Goal: Book appointment/travel/reservation

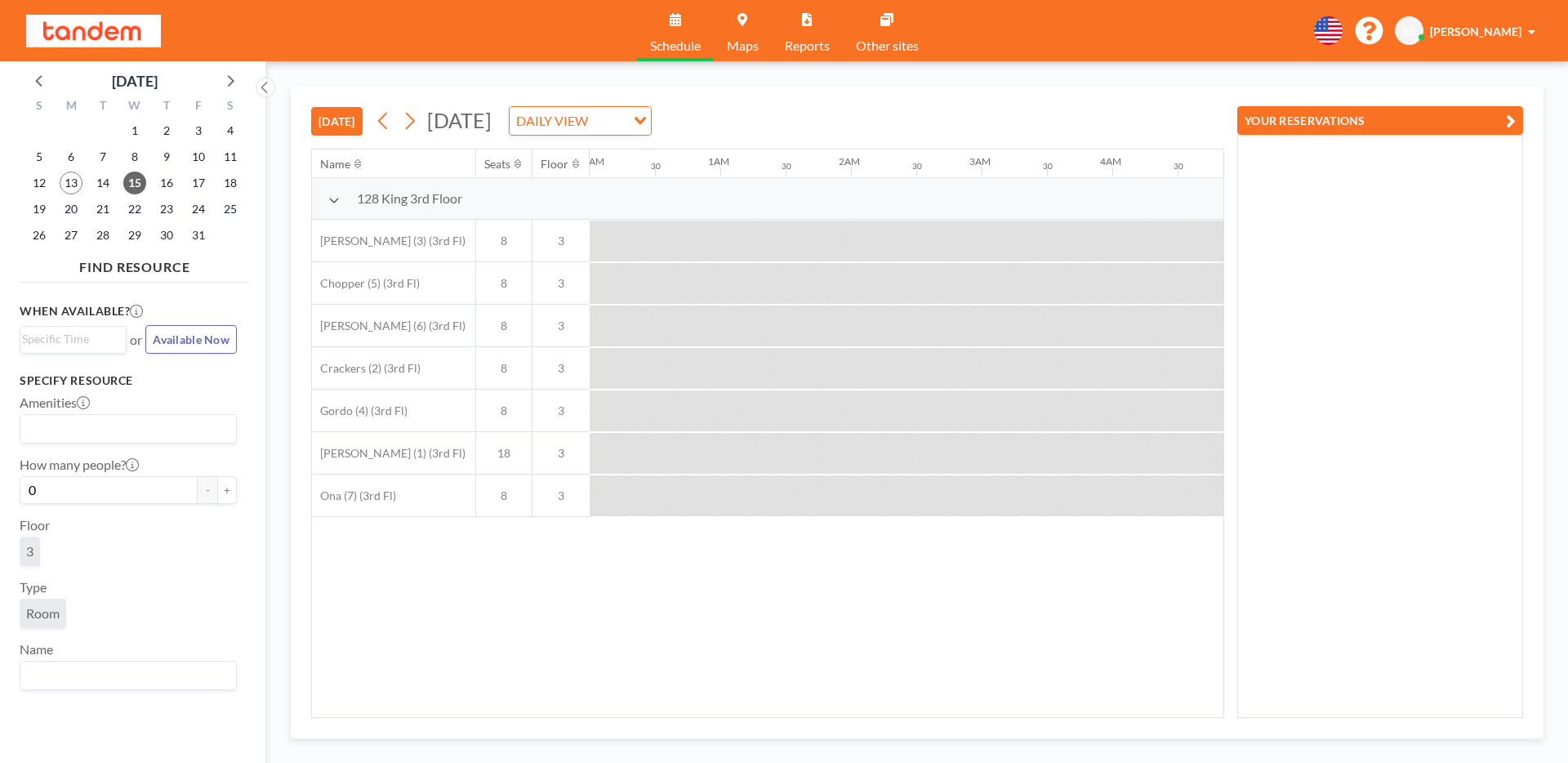
click at [326, 121] on button "[DATE]" at bounding box center [337, 121] width 52 height 29
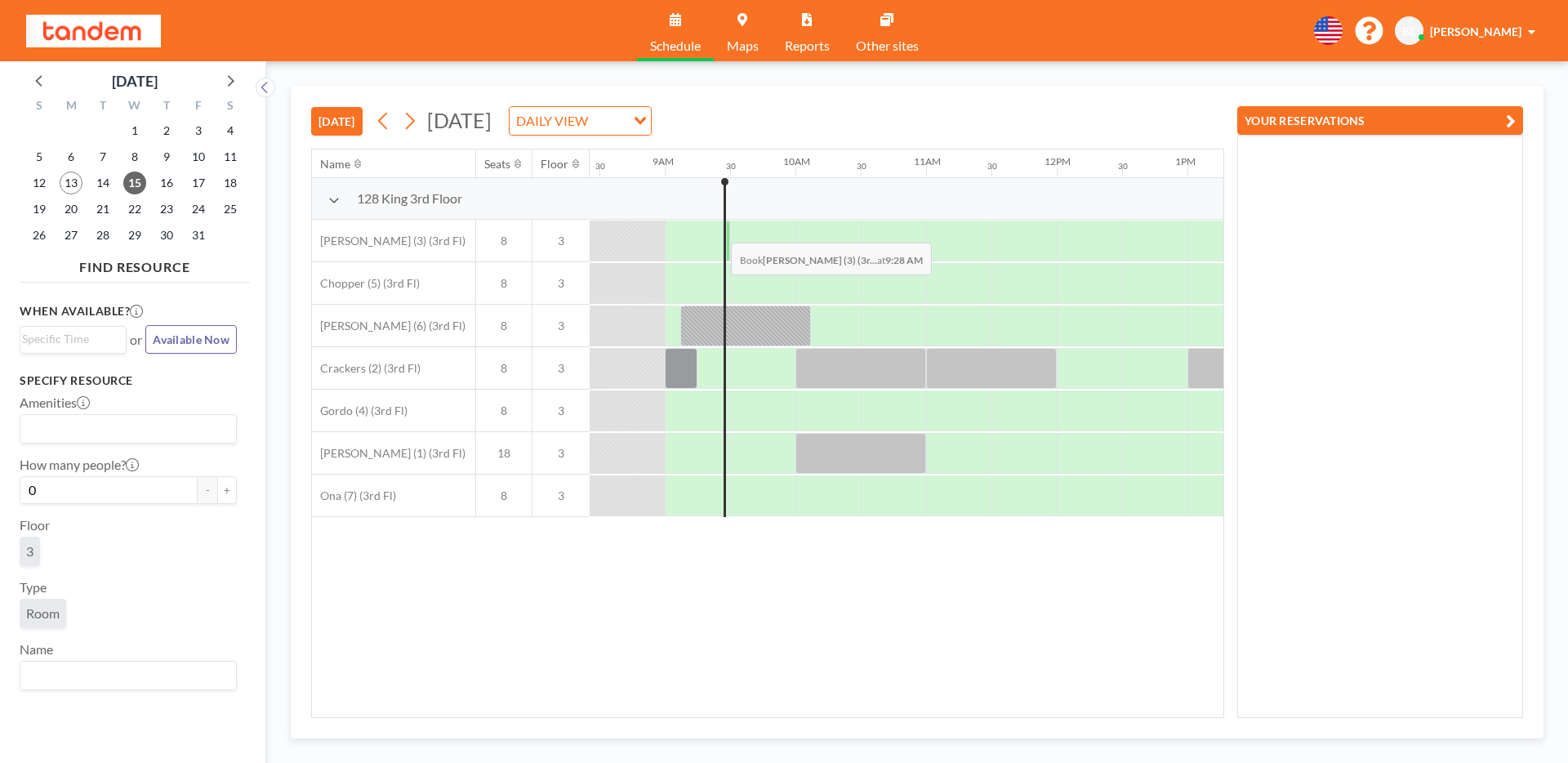
scroll to position [0, 1110]
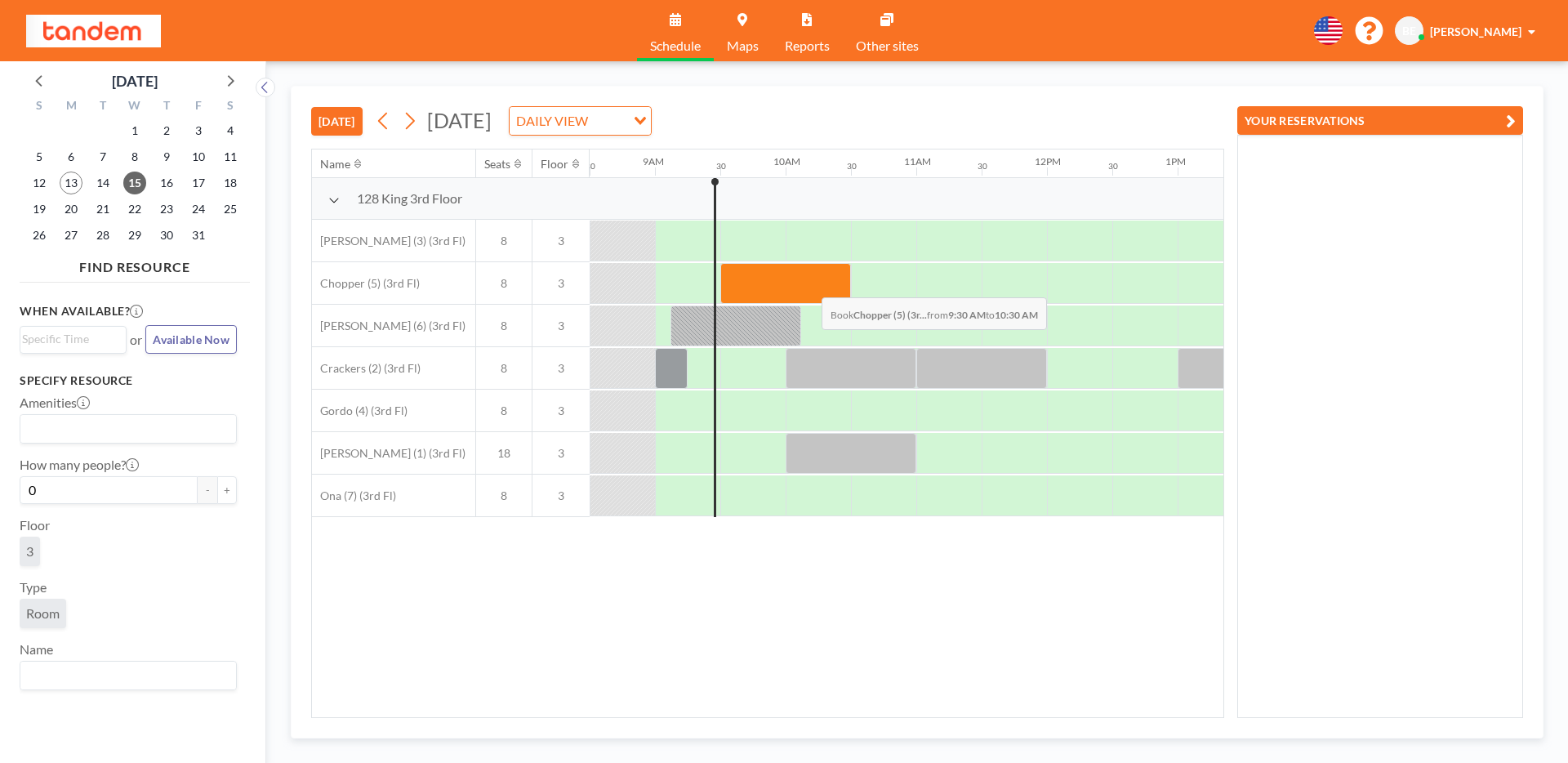
drag, startPoint x: 734, startPoint y: 285, endPoint x: 808, endPoint y: 285, distance: 74.0
click at [808, 285] on div at bounding box center [785, 283] width 131 height 41
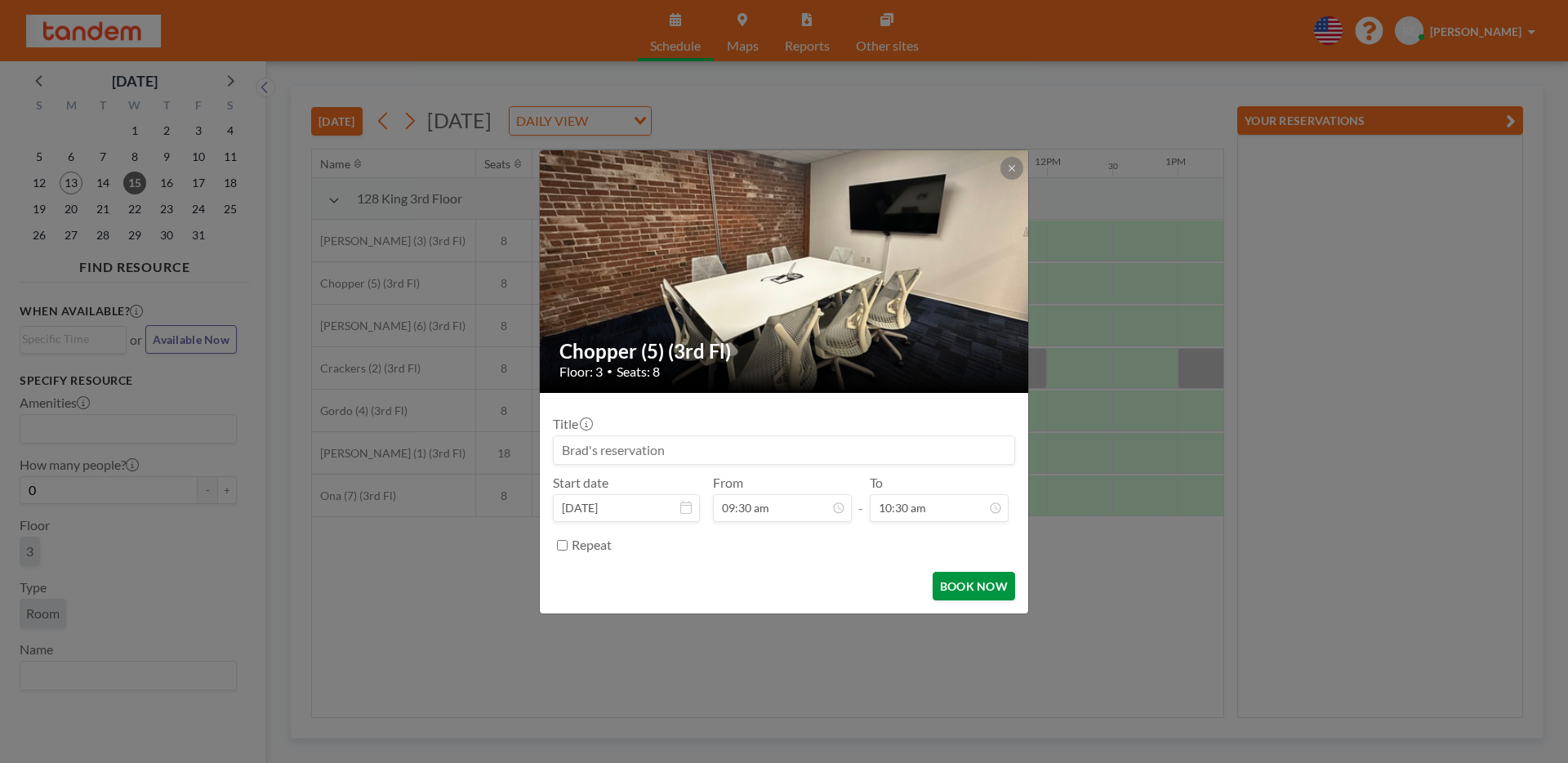
click at [954, 584] on button "BOOK NOW" at bounding box center [974, 586] width 82 height 29
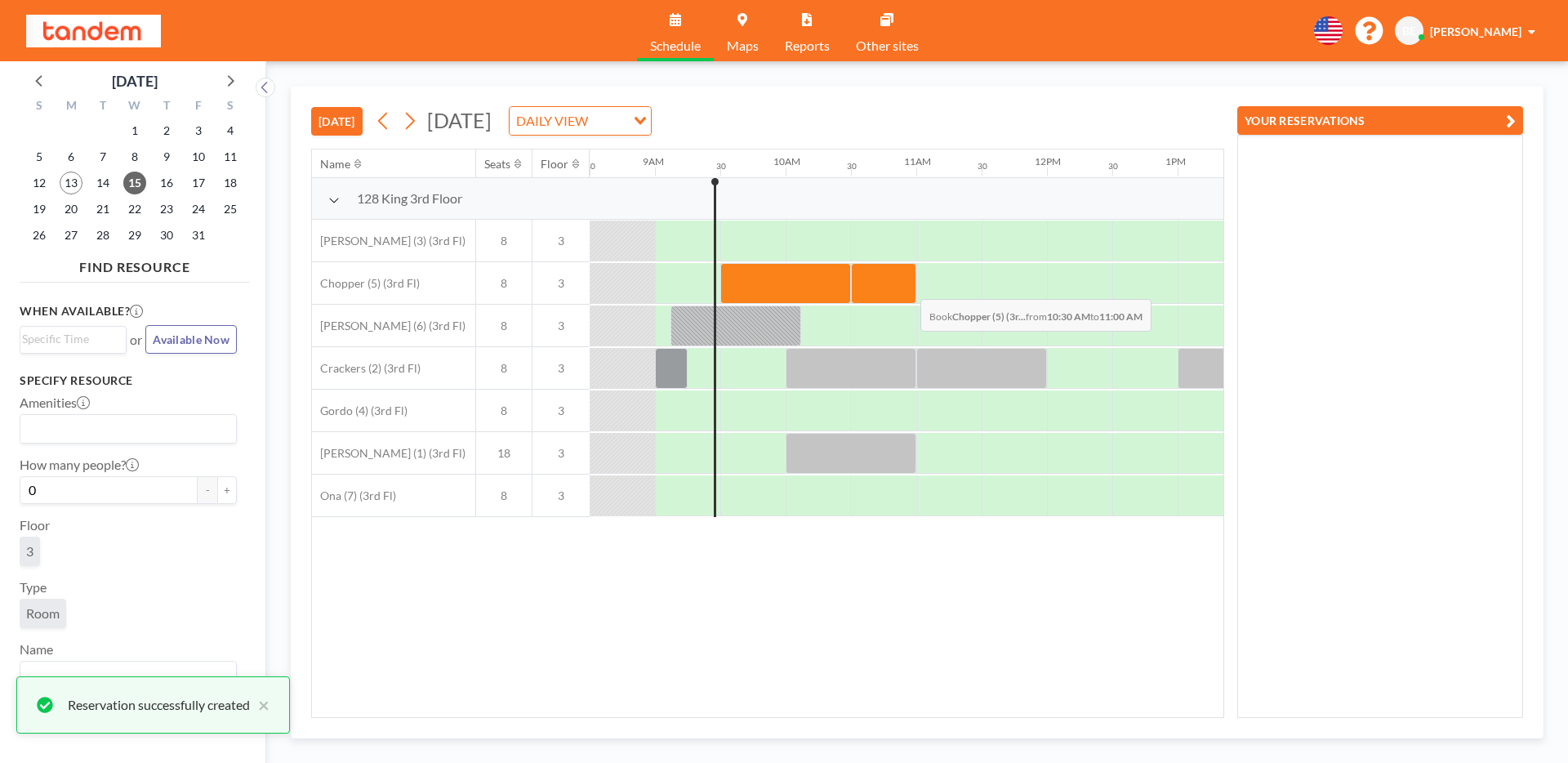
drag, startPoint x: 860, startPoint y: 300, endPoint x: 911, endPoint y: 287, distance: 52.6
click at [911, 287] on div at bounding box center [883, 283] width 66 height 41
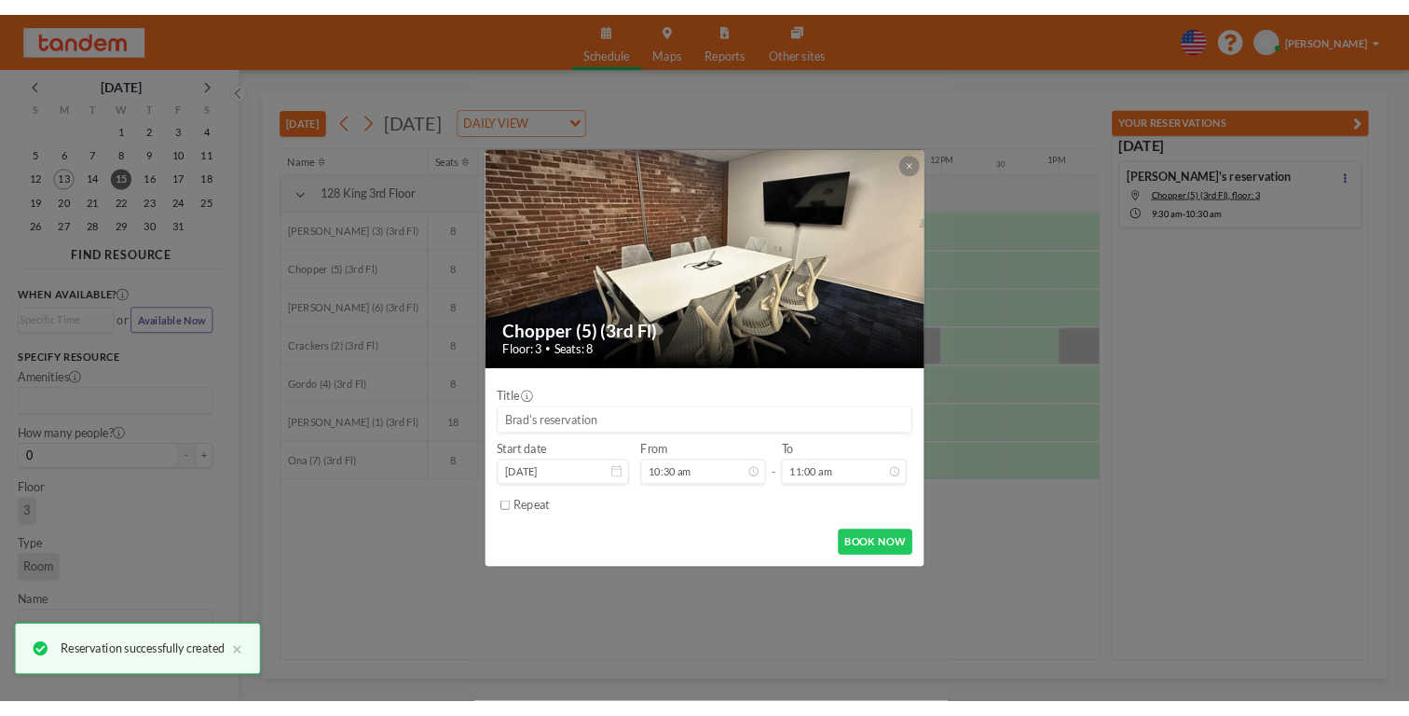
scroll to position [729, 0]
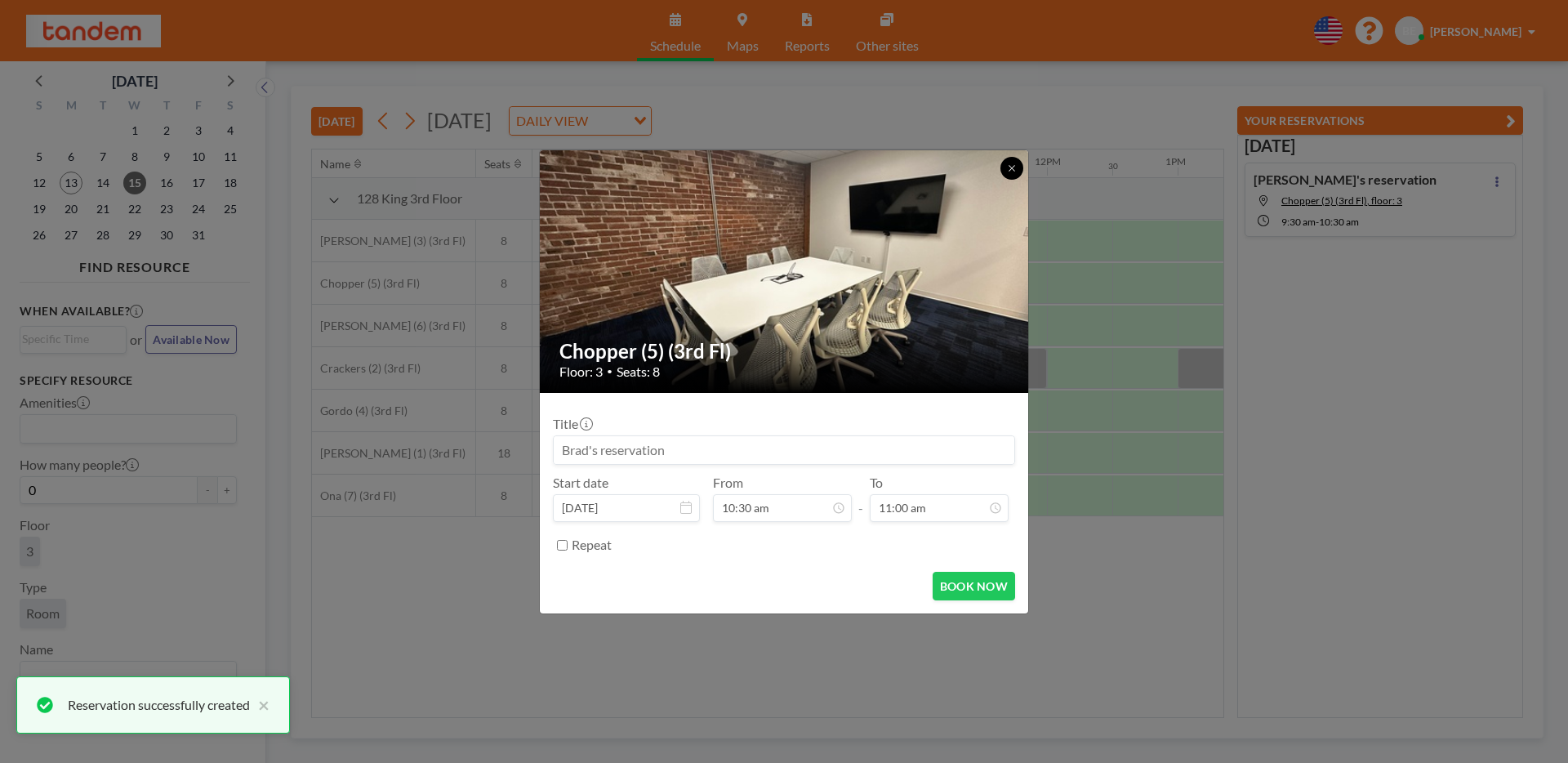
click at [1007, 166] on icon at bounding box center [1011, 168] width 10 height 10
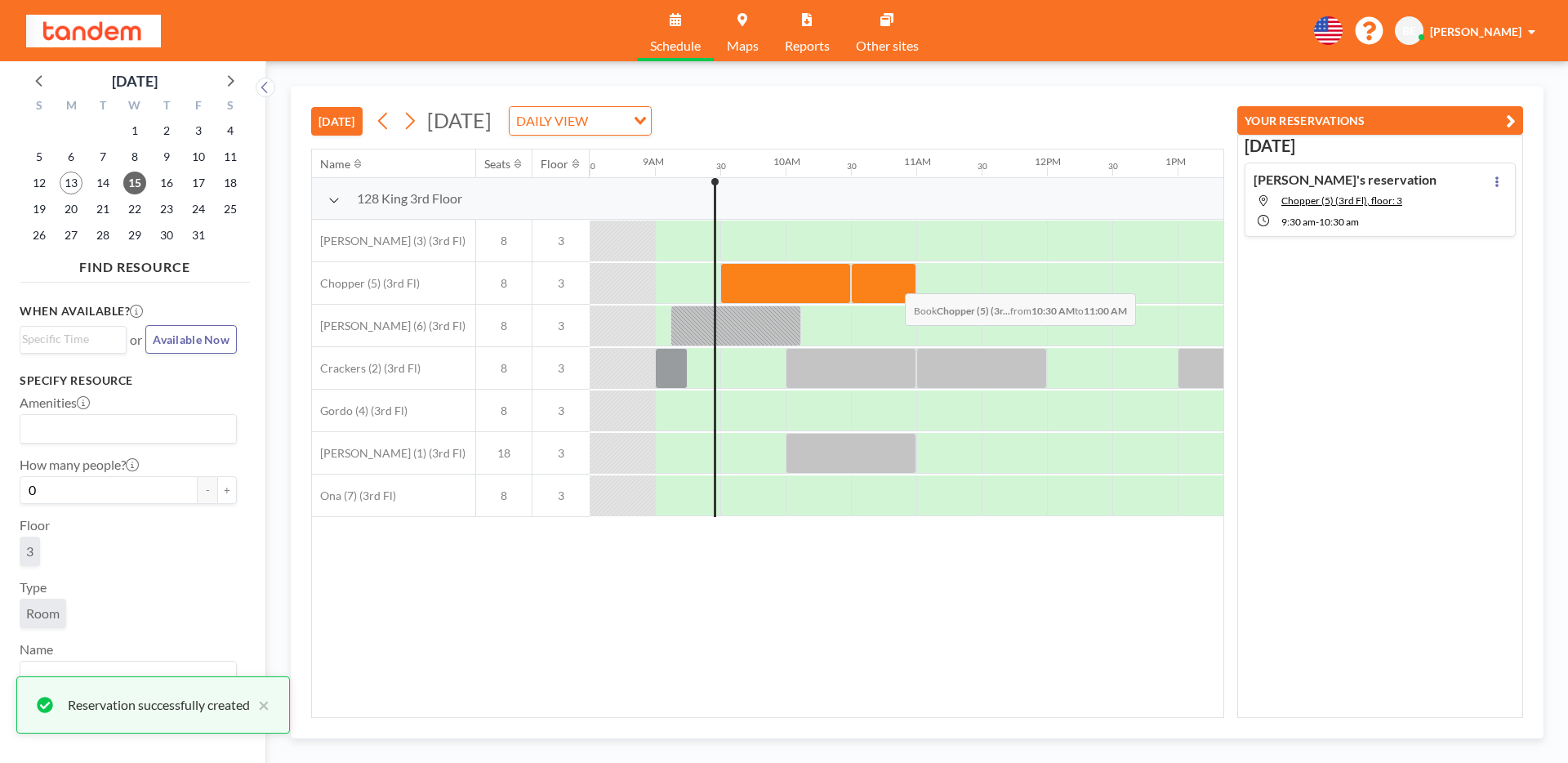
click at [916, 282] on div at bounding box center [883, 283] width 66 height 41
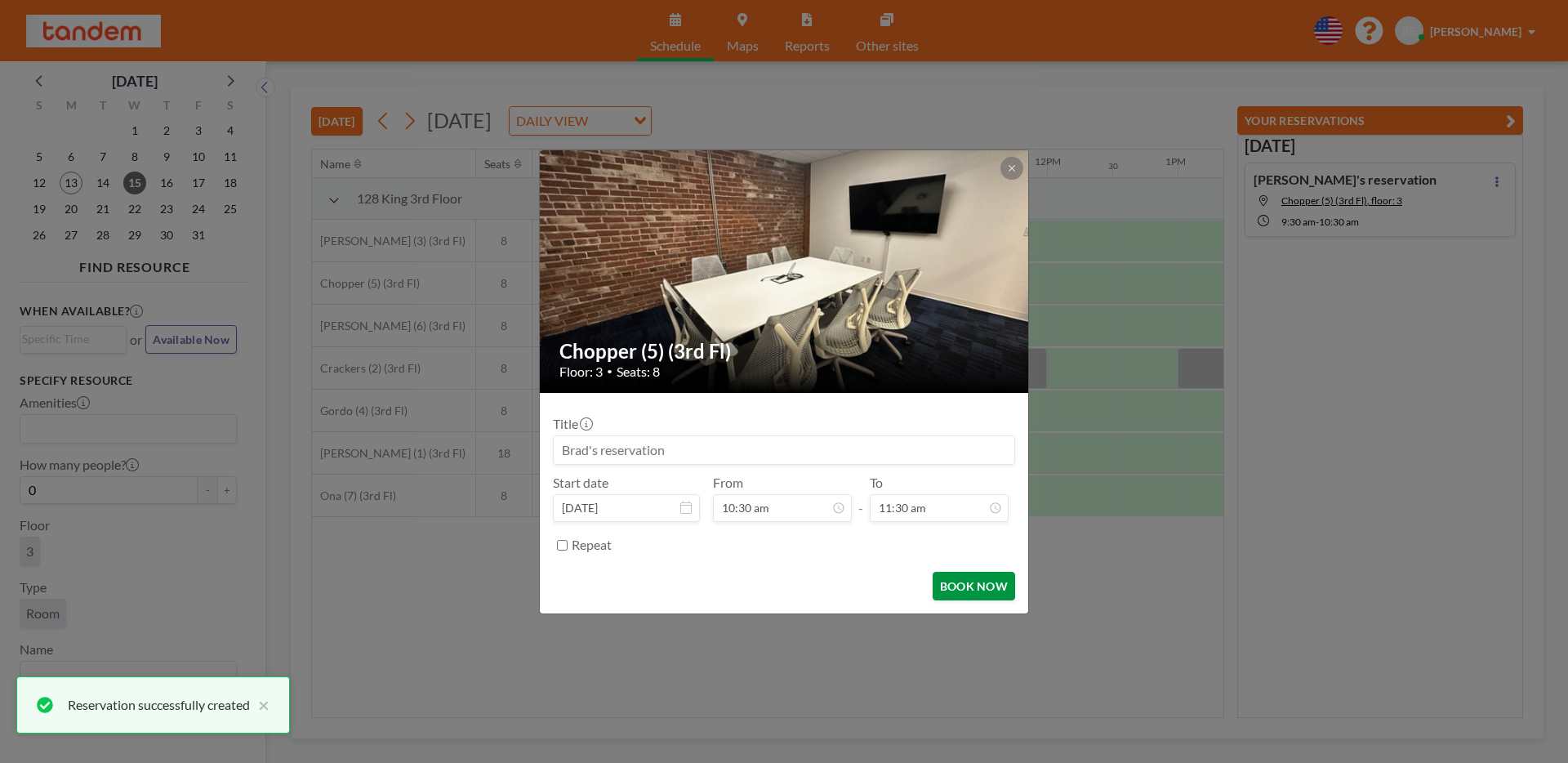
click at [947, 580] on button "BOOK NOW" at bounding box center [974, 586] width 82 height 29
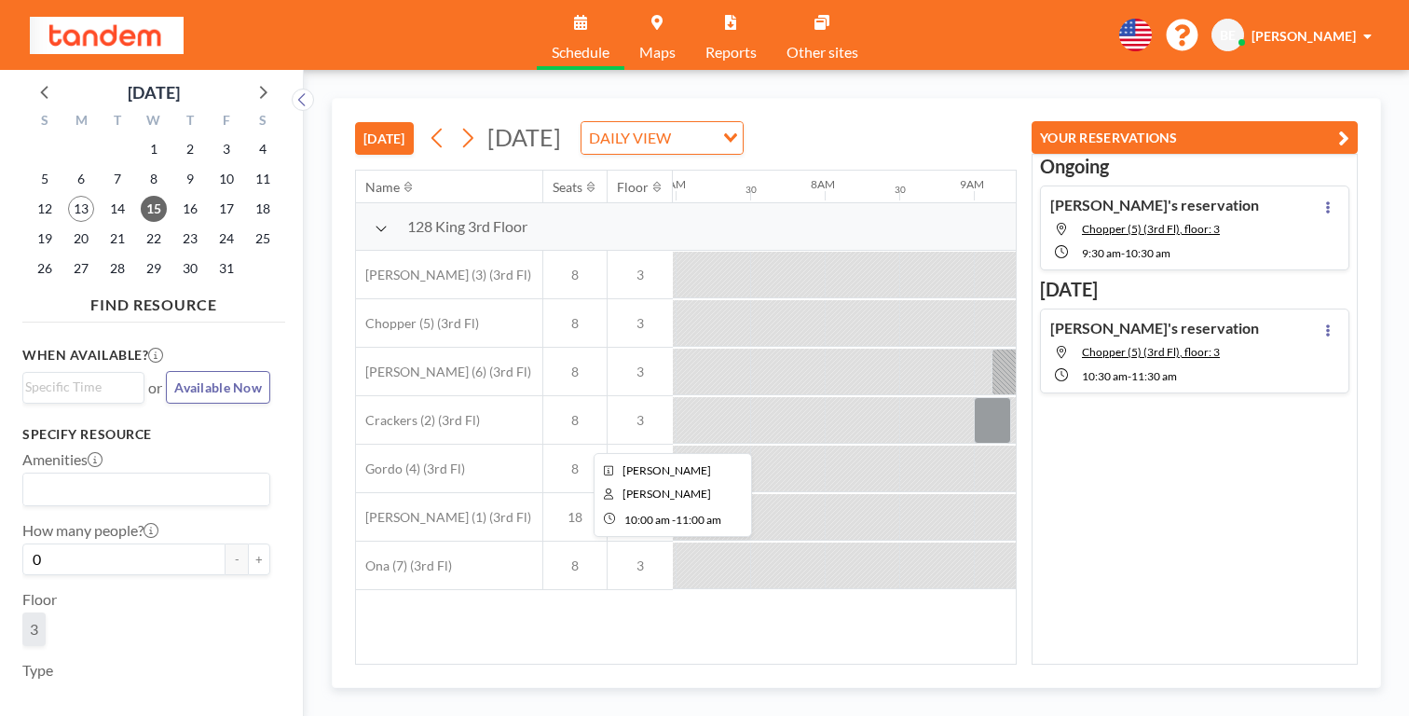
scroll to position [0, 1014]
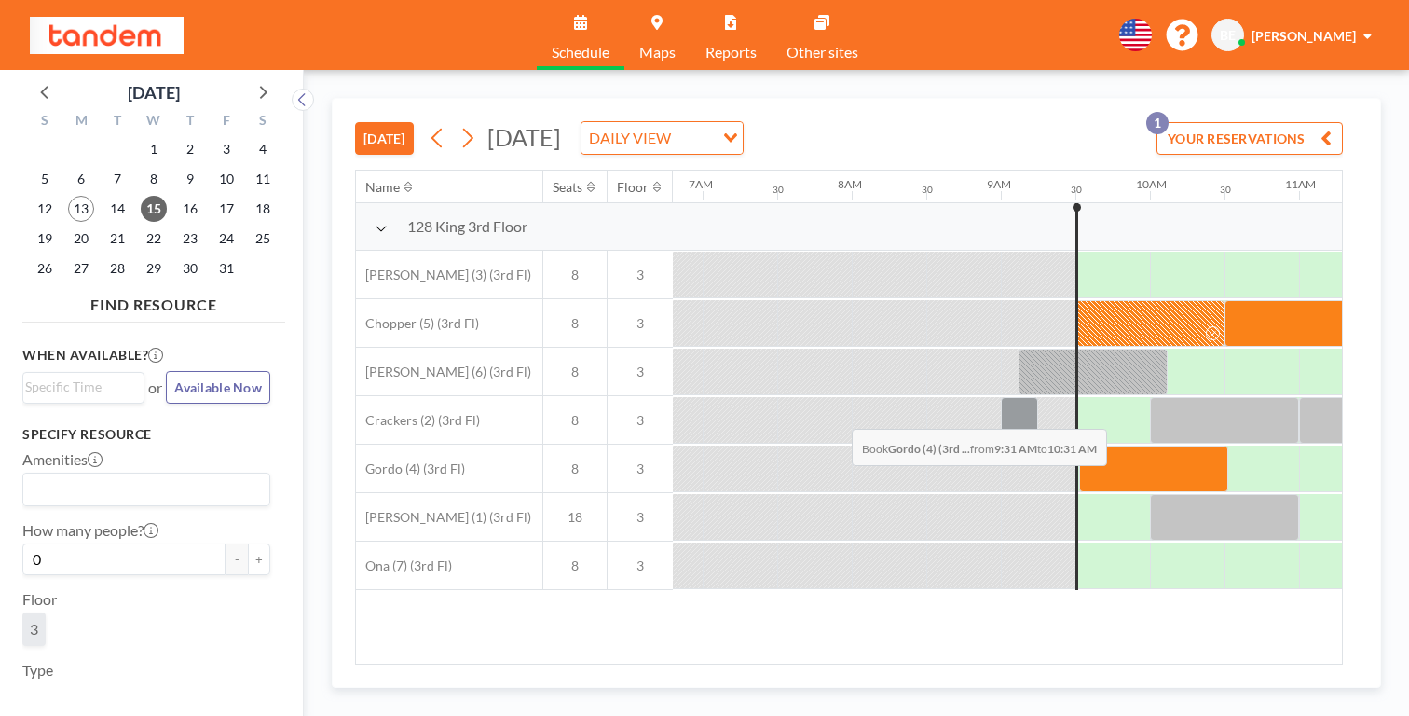
drag, startPoint x: 709, startPoint y: 385, endPoint x: 819, endPoint y: 384, distance: 109.9
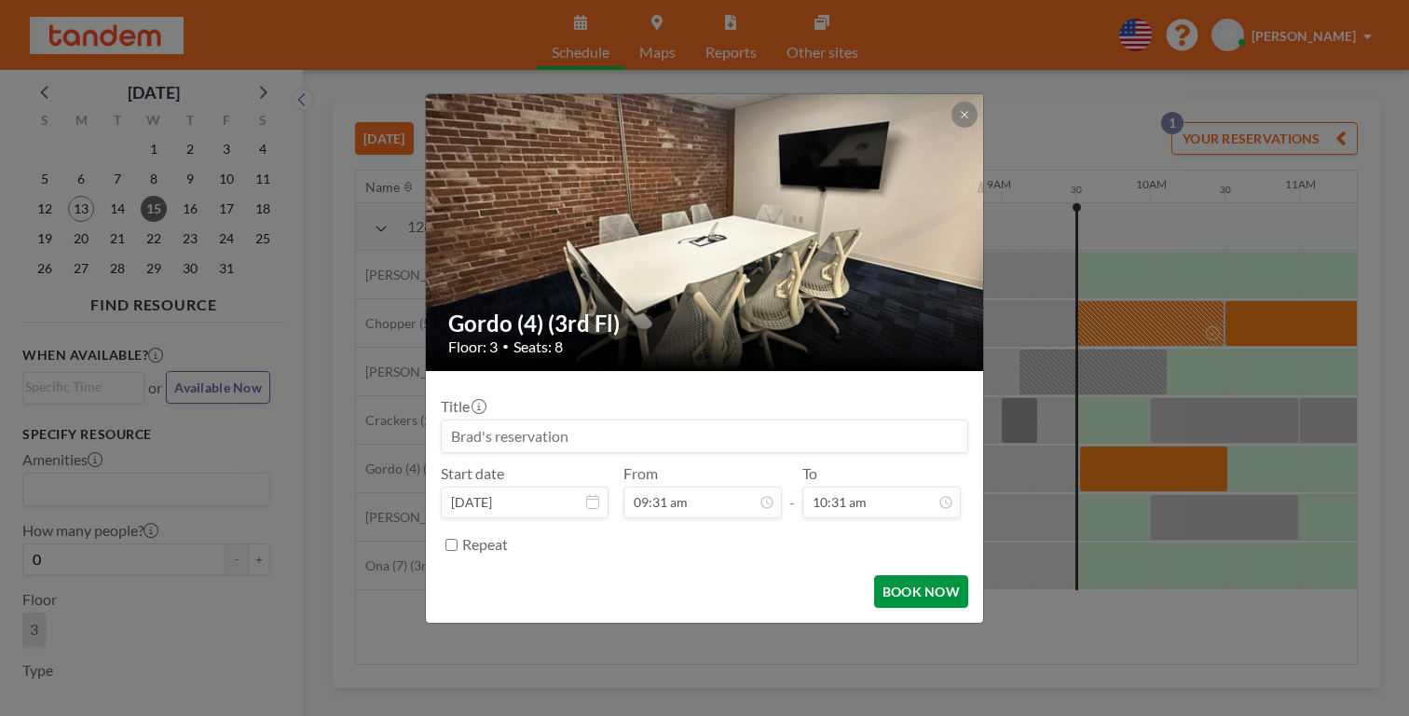
click at [891, 575] on button "BOOK NOW" at bounding box center [921, 591] width 94 height 33
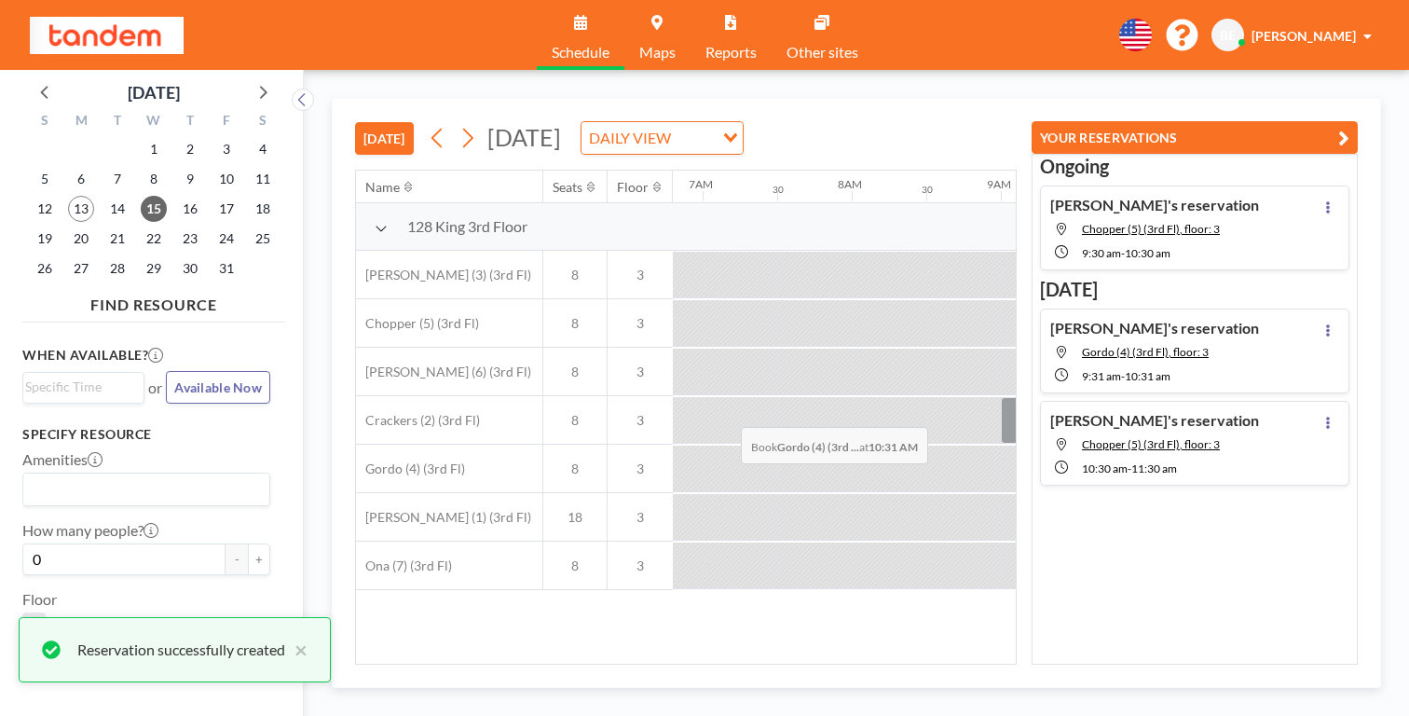
scroll to position [0, 1]
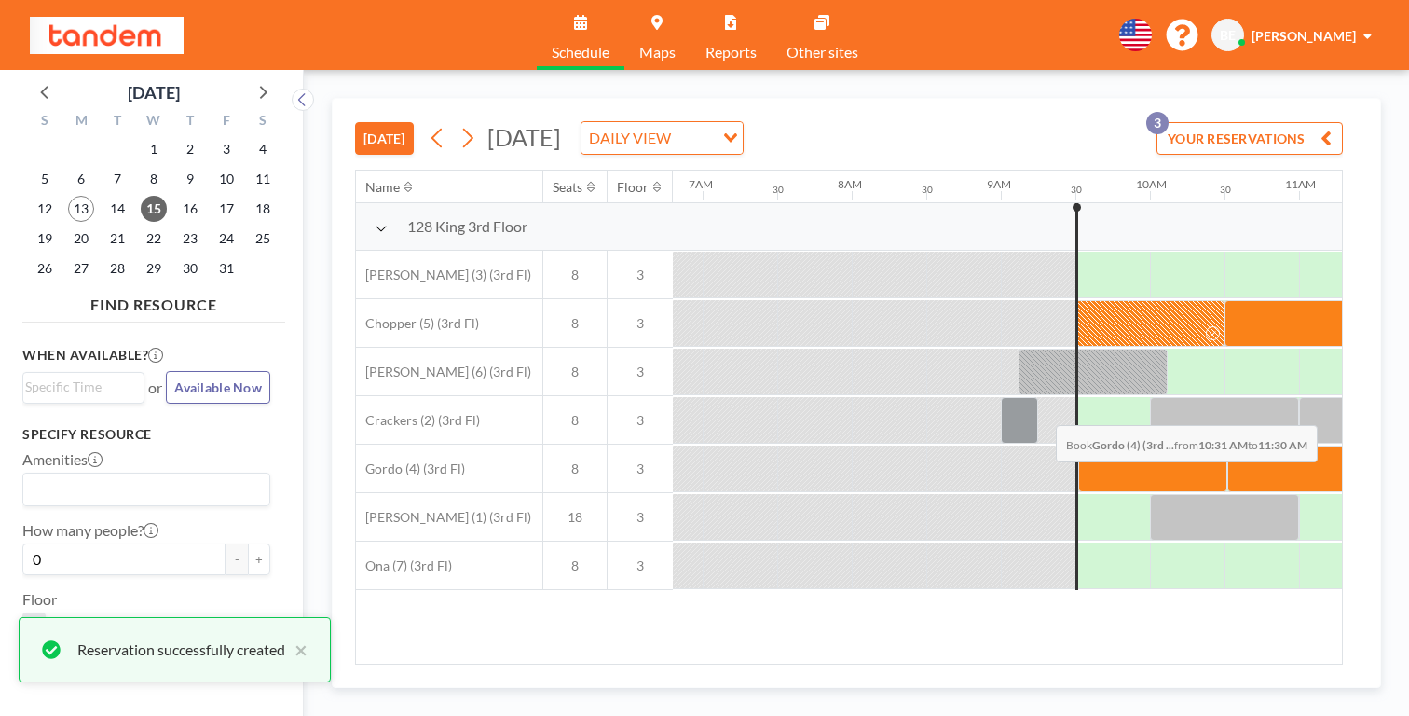
drag, startPoint x: 863, startPoint y: 381, endPoint x: 934, endPoint y: 381, distance: 71.7
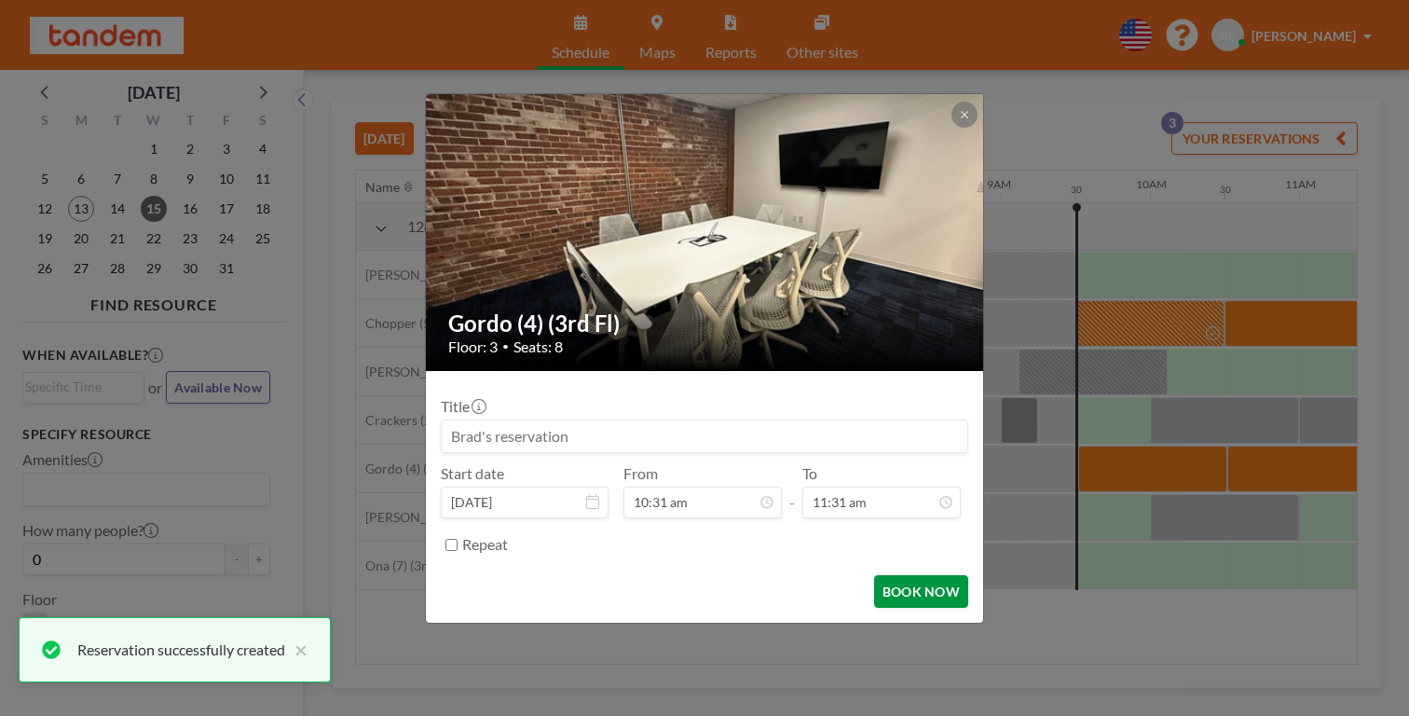
click at [882, 575] on button "BOOK NOW" at bounding box center [921, 591] width 94 height 33
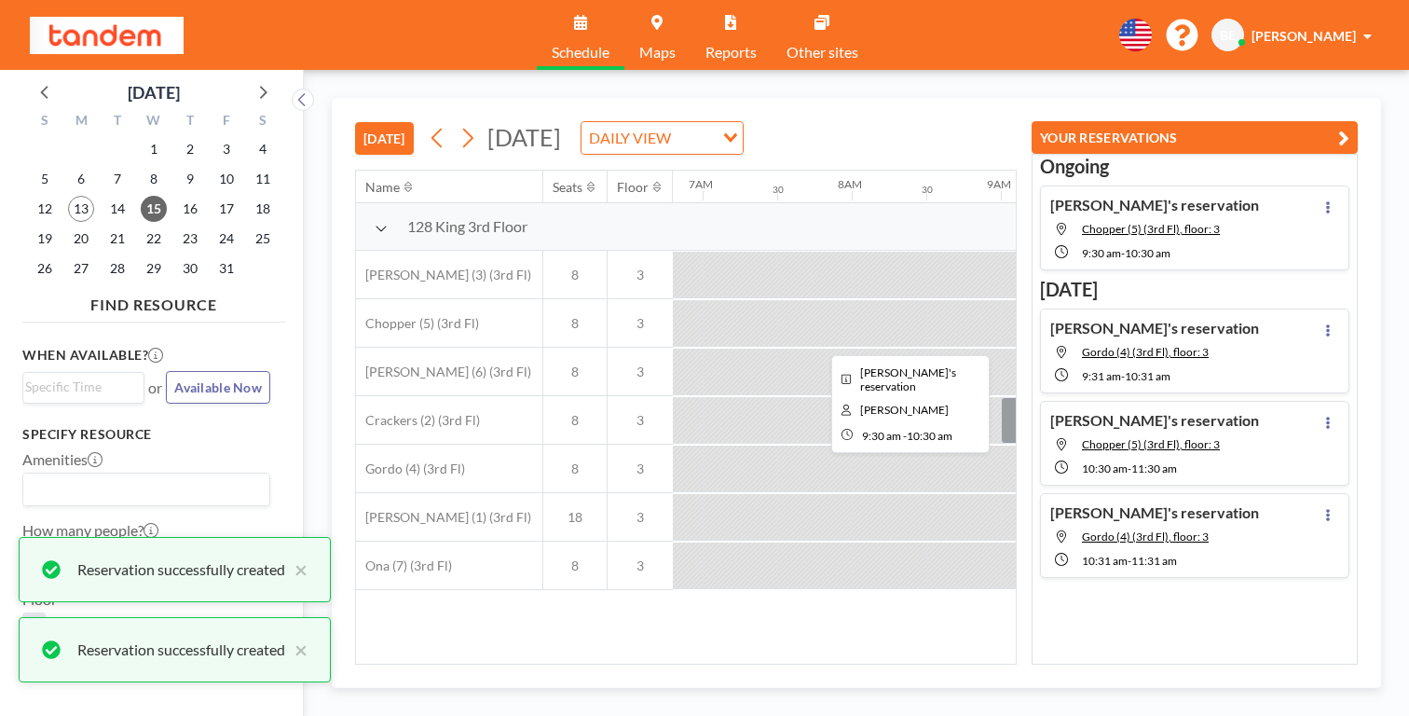
click at [1075, 300] on div at bounding box center [1149, 323] width 149 height 47
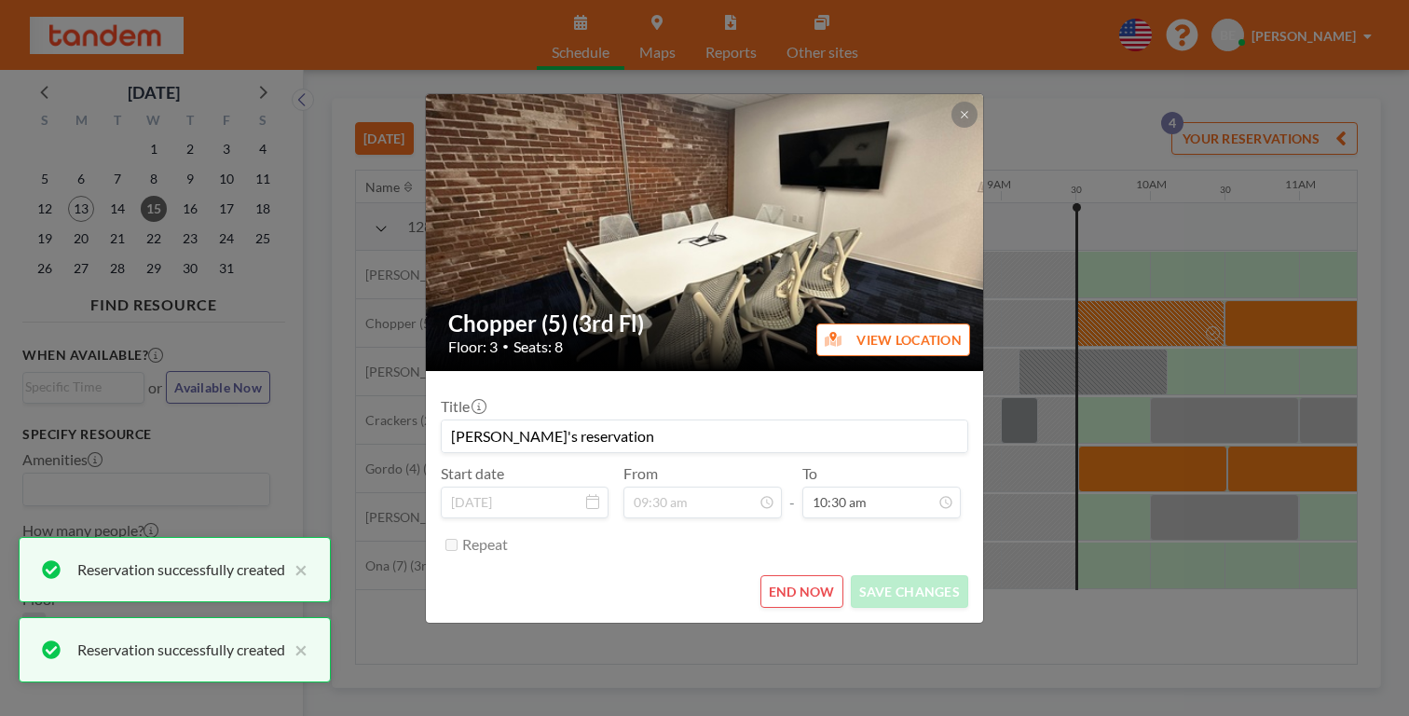
click at [800, 575] on button "END NOW" at bounding box center [801, 591] width 83 height 33
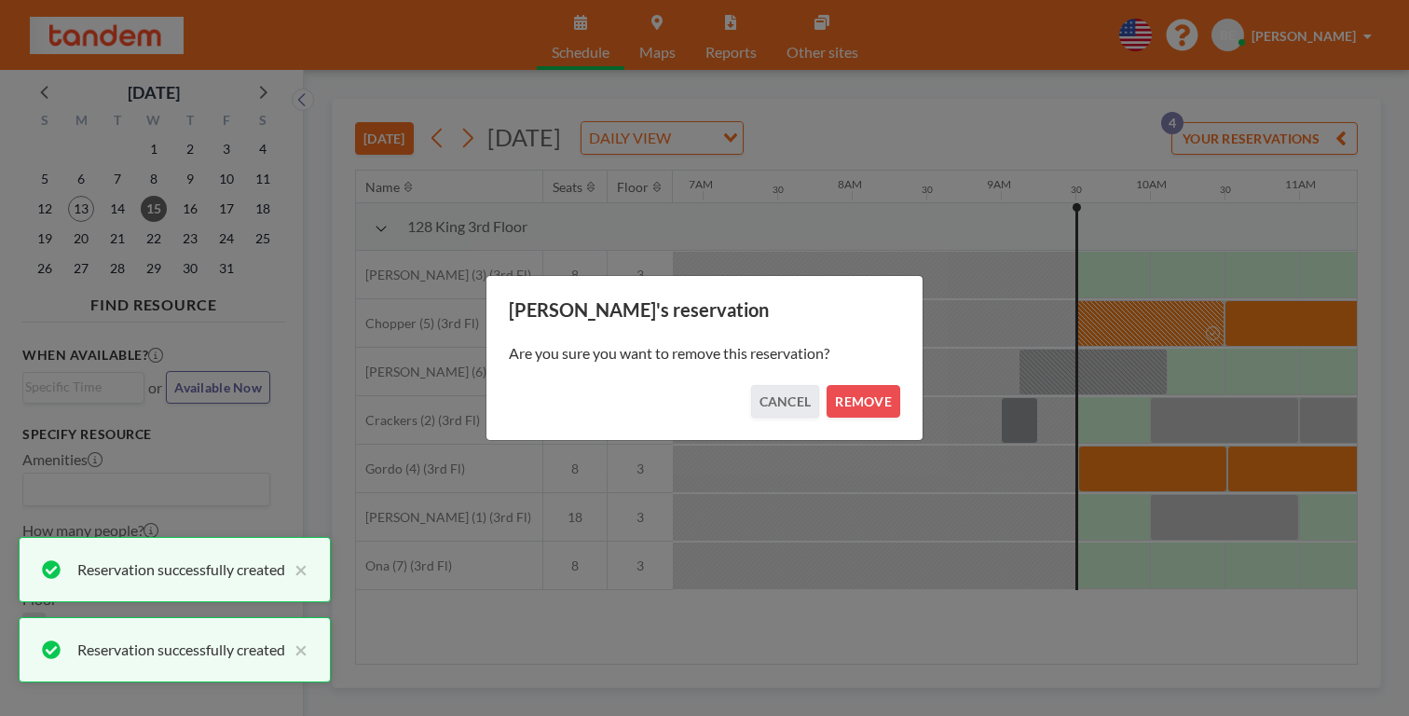
click at [838, 378] on div "Are you sure you want to remove this reservation?" at bounding box center [704, 352] width 391 height 63
click at [834, 389] on button "REMOVE" at bounding box center [863, 401] width 74 height 33
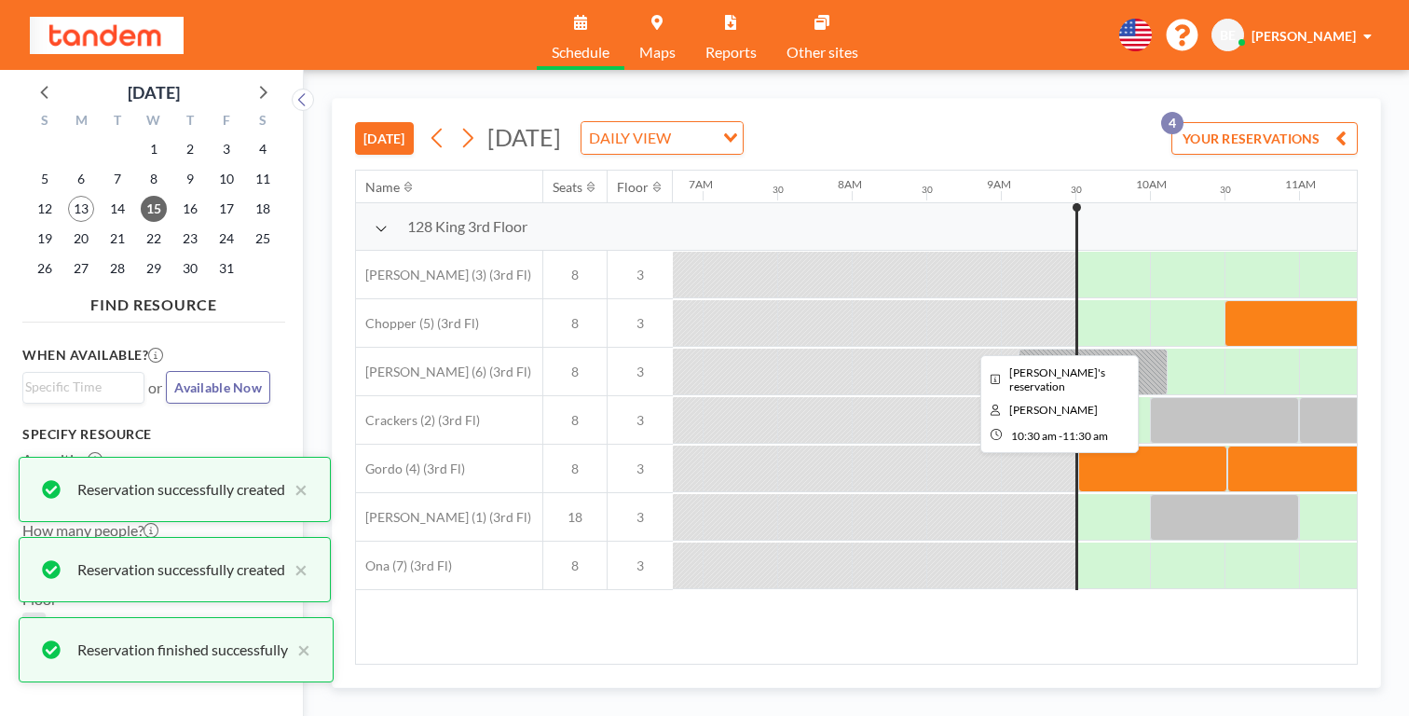
click at [1224, 300] on div at bounding box center [1298, 323] width 149 height 47
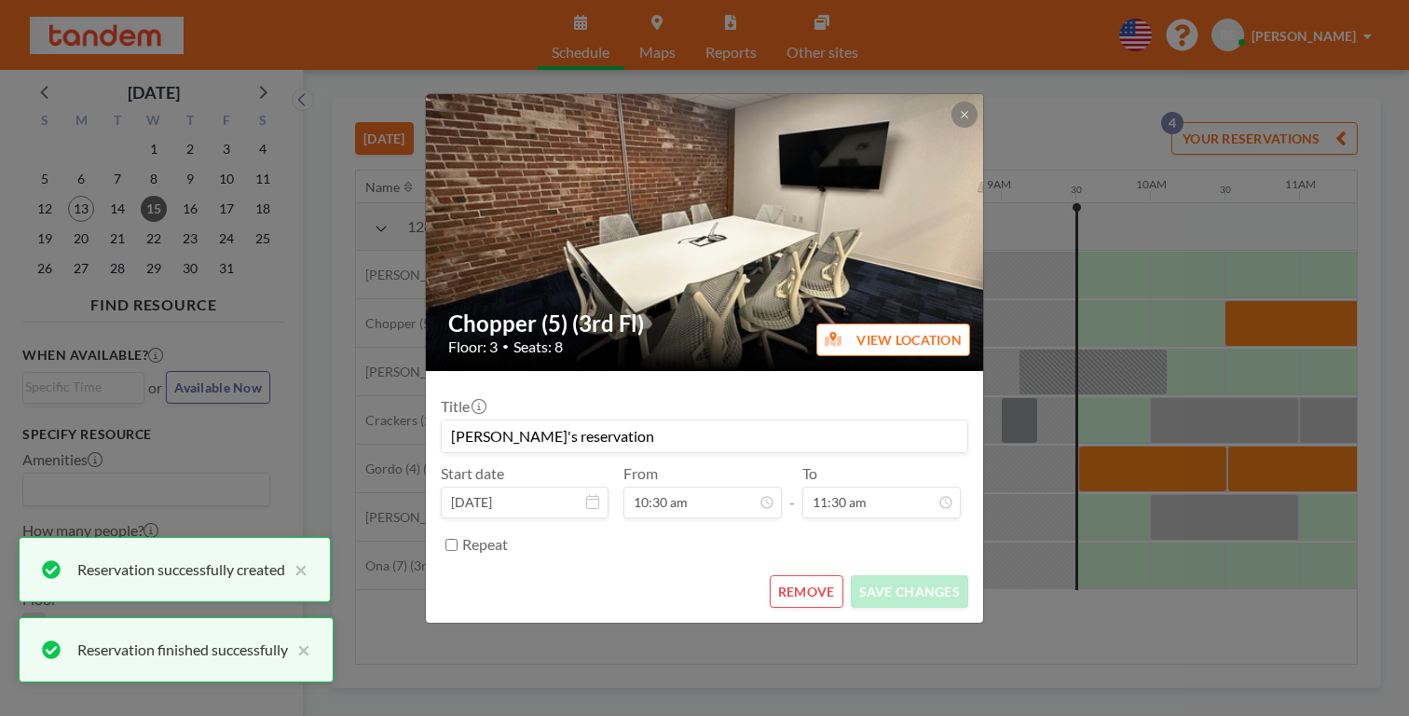
scroll to position [684, 0]
click at [775, 575] on button "REMOVE" at bounding box center [807, 591] width 74 height 33
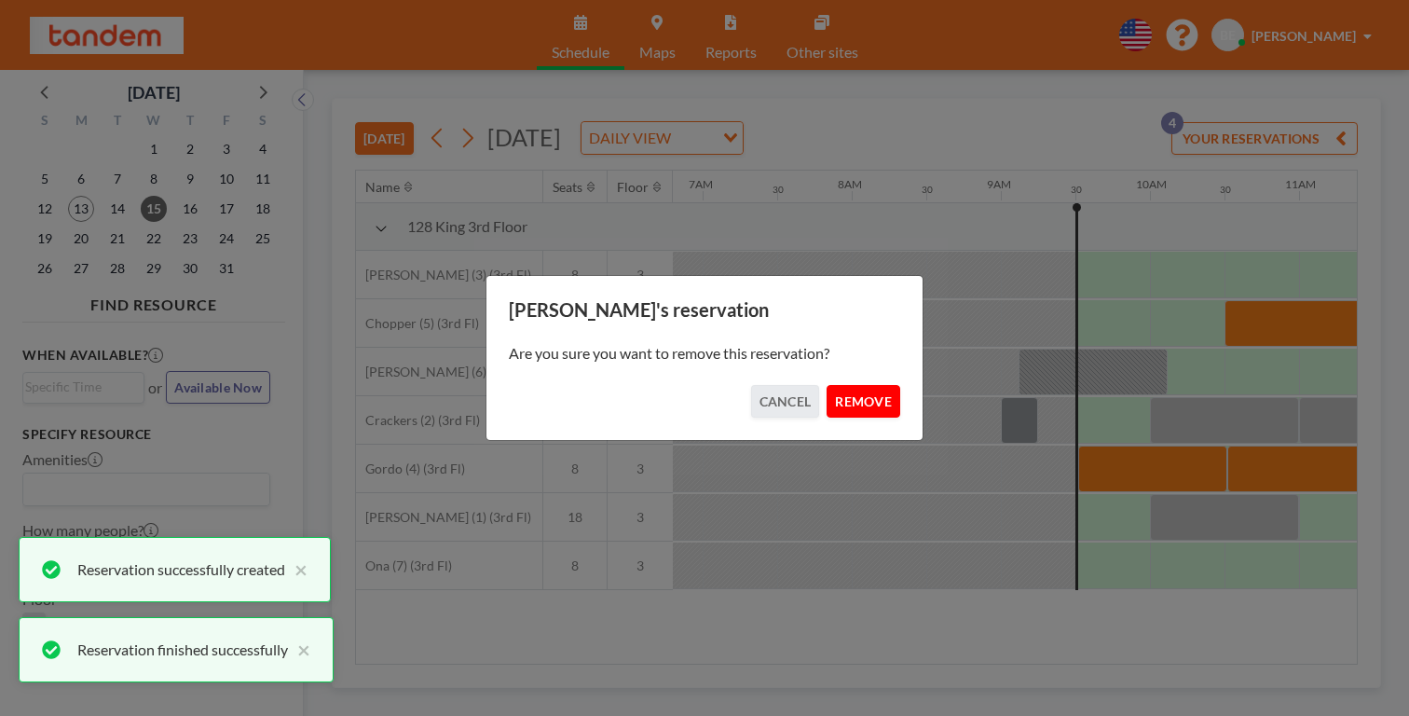
click at [838, 389] on button "REMOVE" at bounding box center [863, 401] width 74 height 33
